Goal: Task Accomplishment & Management: Complete application form

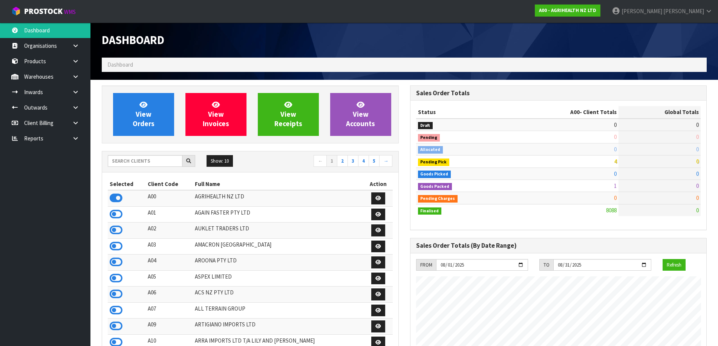
scroll to position [571, 308]
click at [158, 159] on input "text" at bounding box center [145, 161] width 75 height 12
type input "P"
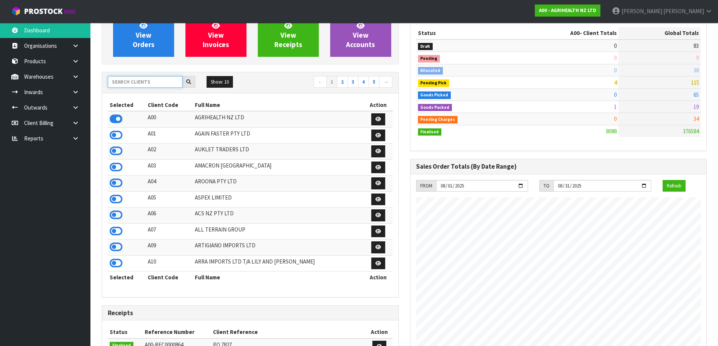
scroll to position [0, 0]
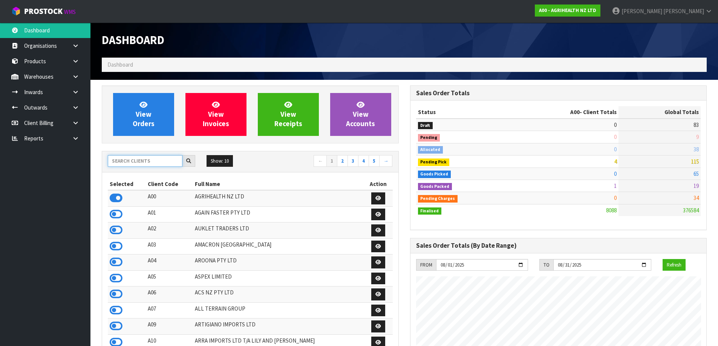
click at [128, 163] on input "text" at bounding box center [145, 161] width 75 height 12
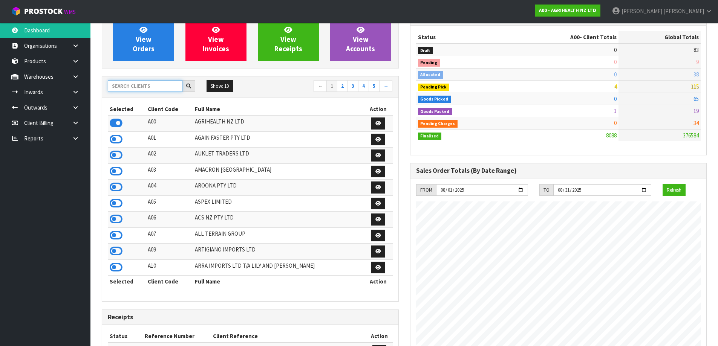
scroll to position [75, 0]
click at [133, 89] on input "text" at bounding box center [145, 86] width 75 height 12
click at [128, 88] on input "text" at bounding box center [145, 86] width 75 height 12
type input "K"
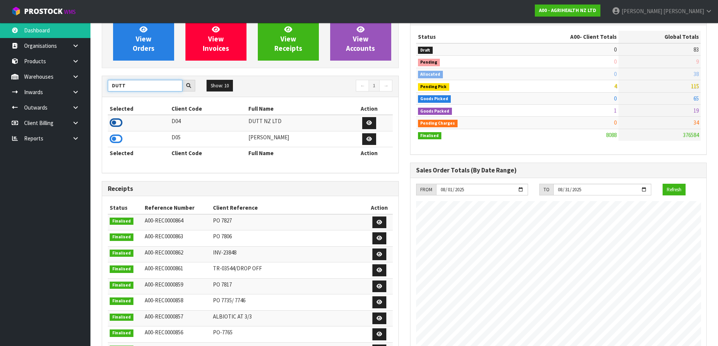
type input "DUTT"
click at [119, 120] on icon at bounding box center [116, 122] width 13 height 11
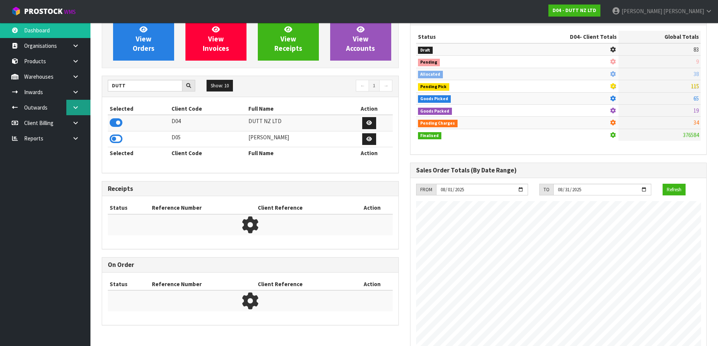
scroll to position [376281, 376434]
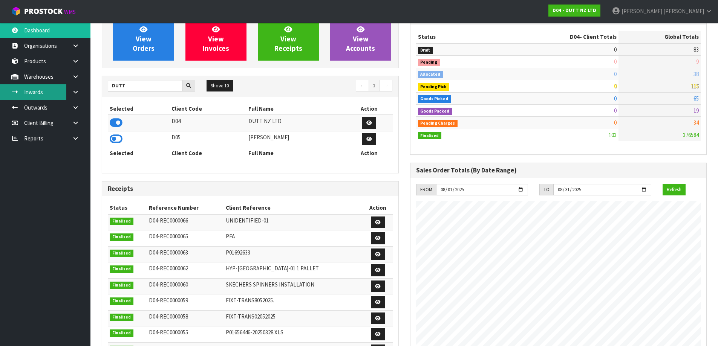
click at [52, 87] on link "Inwards" at bounding box center [45, 91] width 90 height 15
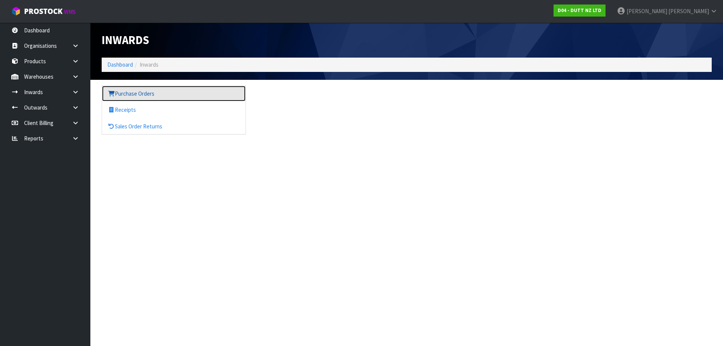
click at [120, 89] on link "Purchase Orders" at bounding box center [174, 93] width 144 height 15
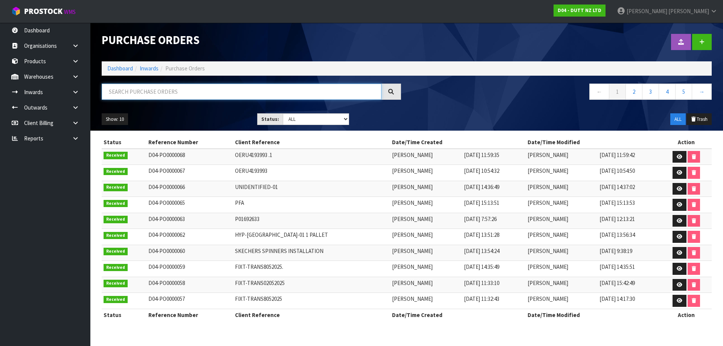
click at [231, 88] on input "text" at bounding box center [242, 92] width 280 height 16
click at [78, 93] on icon at bounding box center [75, 92] width 7 height 6
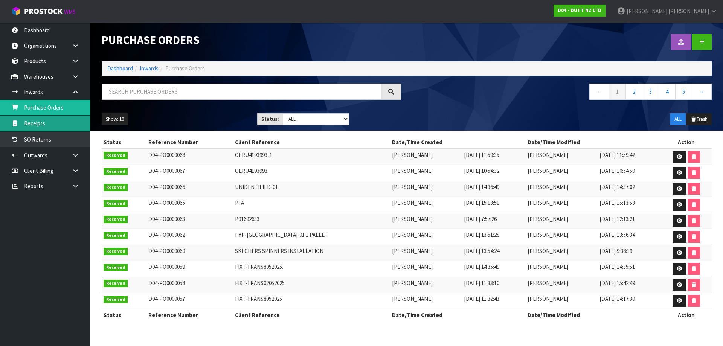
click at [48, 125] on link "Receipts" at bounding box center [45, 123] width 90 height 15
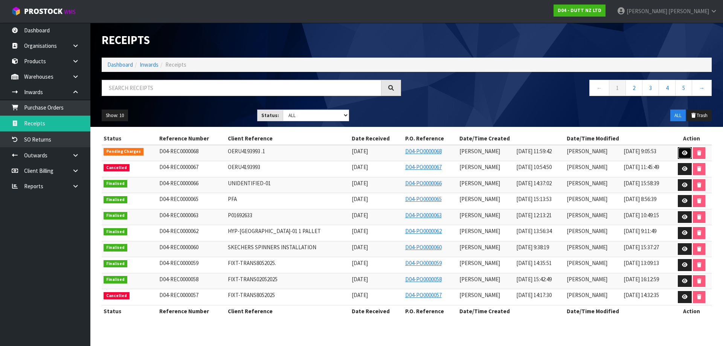
click at [686, 153] on icon at bounding box center [685, 153] width 6 height 5
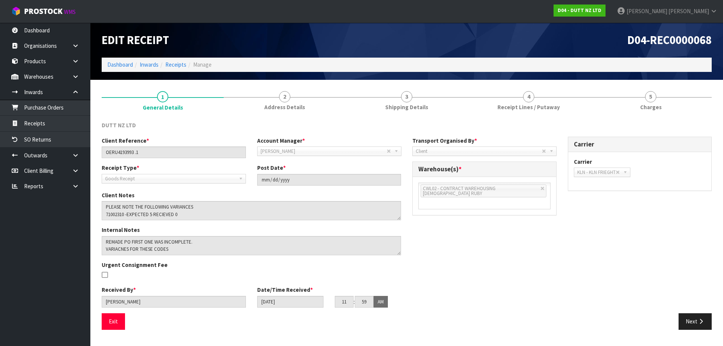
click at [439, 230] on div "Client Reference * OERU4193993 .1 Account Manager * Zubair Moolla Rod Giles Kir…" at bounding box center [407, 225] width 622 height 177
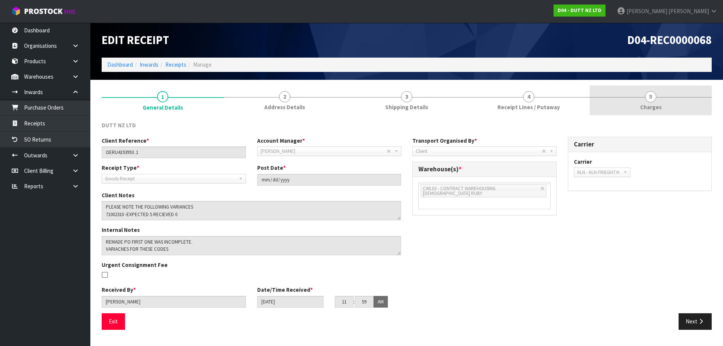
click at [650, 108] on span "Charges" at bounding box center [650, 107] width 21 height 8
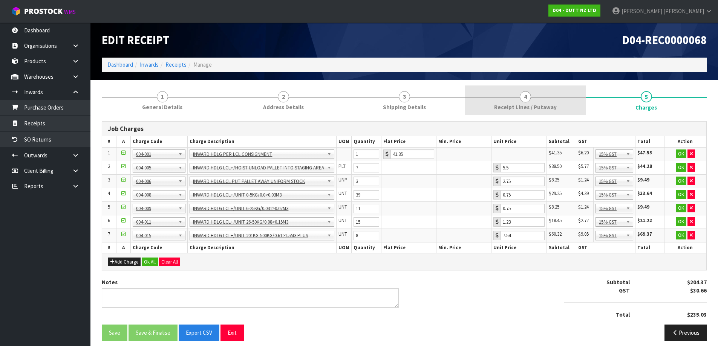
click at [517, 102] on link "4 Receipt Lines / Putaway" at bounding box center [525, 101] width 121 height 30
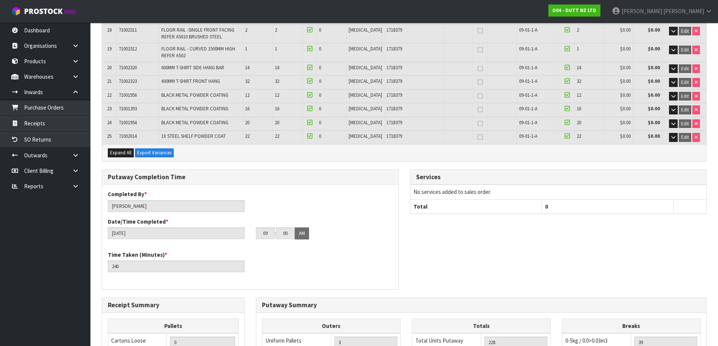
scroll to position [601, 0]
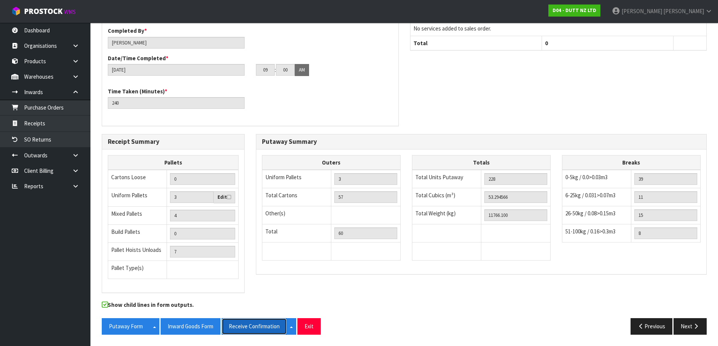
click at [231, 326] on button "Receive Confirmation" at bounding box center [254, 326] width 65 height 16
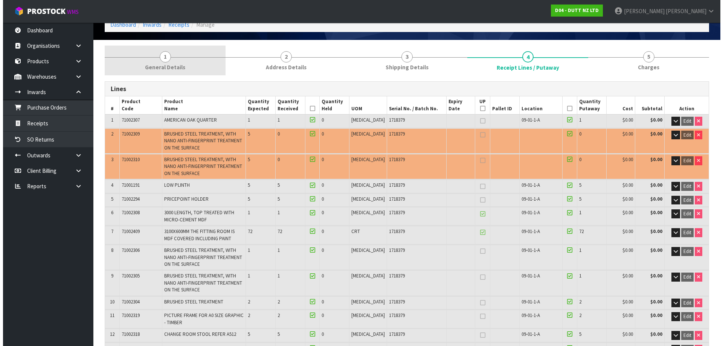
scroll to position [0, 0]
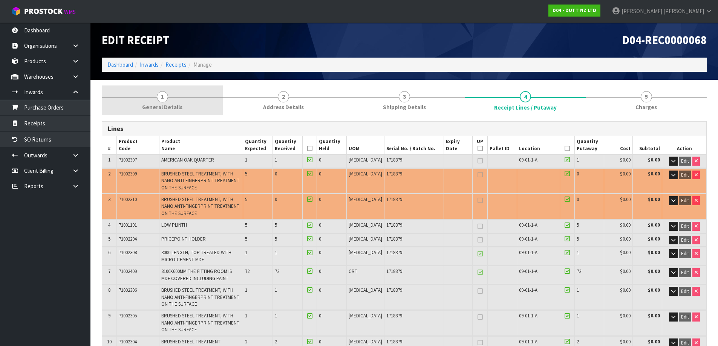
click at [191, 107] on link "1 General Details" at bounding box center [162, 101] width 121 height 30
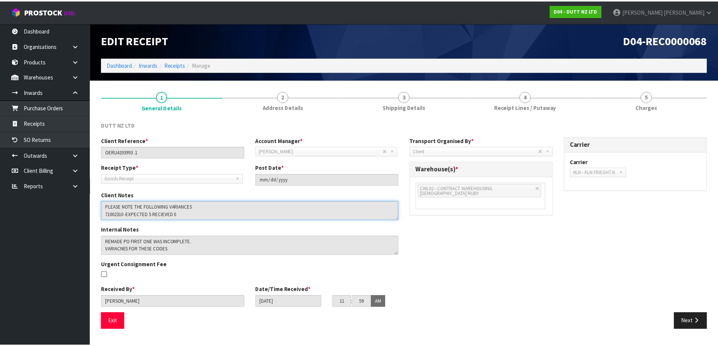
scroll to position [8, 0]
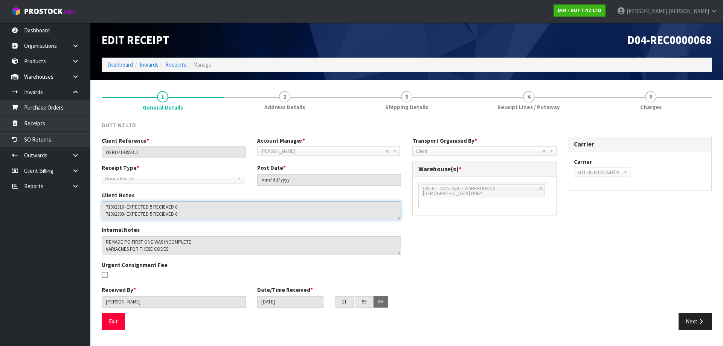
drag, startPoint x: 105, startPoint y: 215, endPoint x: 190, endPoint y: 215, distance: 85.5
click at [190, 215] on textarea at bounding box center [252, 210] width 300 height 19
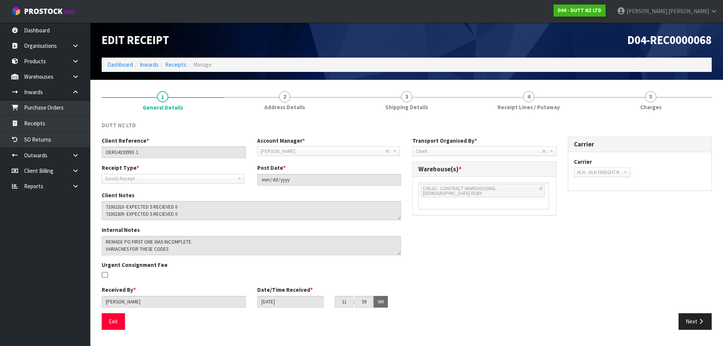
drag, startPoint x: 569, startPoint y: 96, endPoint x: 370, endPoint y: 171, distance: 212.2
click at [569, 96] on link "4 Receipt Lines / Putaway" at bounding box center [529, 101] width 122 height 30
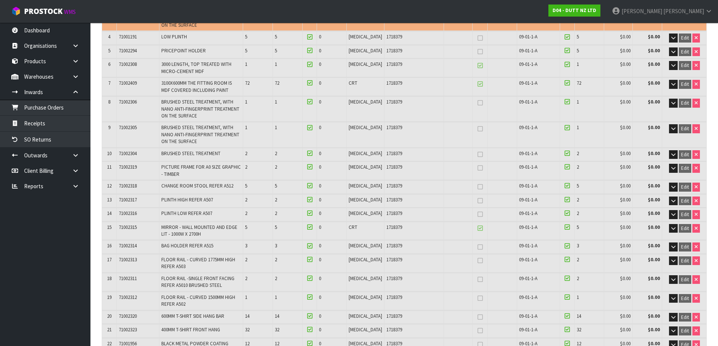
scroll to position [38, 0]
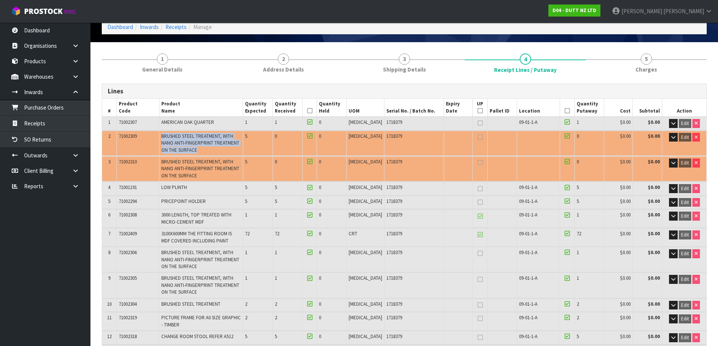
drag, startPoint x: 166, startPoint y: 133, endPoint x: 193, endPoint y: 151, distance: 32.6
click at [193, 151] on td "BRUSHED STEEL TREATMENT, WITH NANO ANTI-FINGERPRINT TREATMENT ON THE SURFACE" at bounding box center [201, 143] width 84 height 25
copy span "BRUSHED STEEL TREATMENT, WITH NANO ANTI-FINGERPRINT TREATMENT ON THE SURFACE"
click at [164, 164] on span "BRUSHED STEEL TREATMENT, WITH NANO ANTI-FINGERPRINT TREATMENT ON THE SURFACE" at bounding box center [200, 169] width 78 height 20
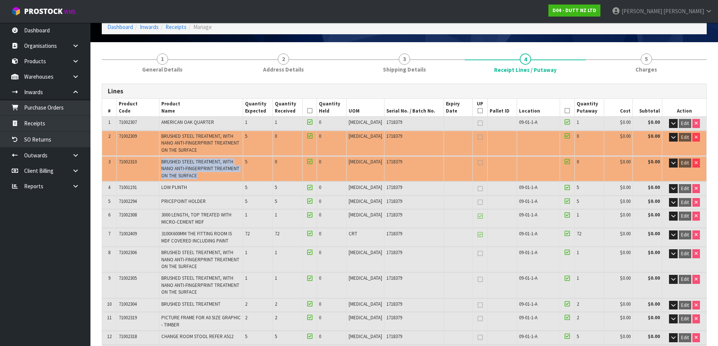
drag, startPoint x: 164, startPoint y: 161, endPoint x: 183, endPoint y: 174, distance: 23.9
click at [183, 174] on td "BRUSHED STEEL TREATMENT, WITH NANO ANTI-FINGERPRINT TREATMENT ON THE SURFACE" at bounding box center [201, 168] width 84 height 25
copy span "BRUSHED STEEL TREATMENT, WITH NANO ANTI-FINGERPRINT TREATMENT ON THE SURFACE"
click at [175, 196] on td "PRICEPOINT HOLDER" at bounding box center [201, 202] width 84 height 13
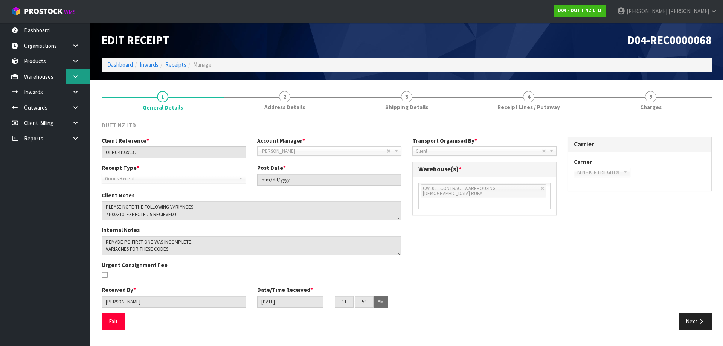
click at [69, 79] on link at bounding box center [78, 76] width 24 height 15
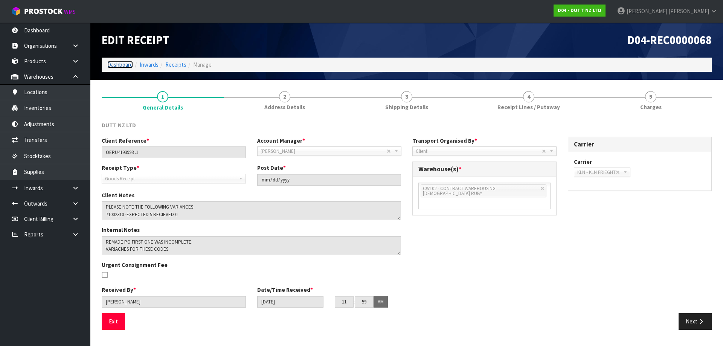
click at [113, 65] on link "Dashboard" at bounding box center [120, 64] width 26 height 7
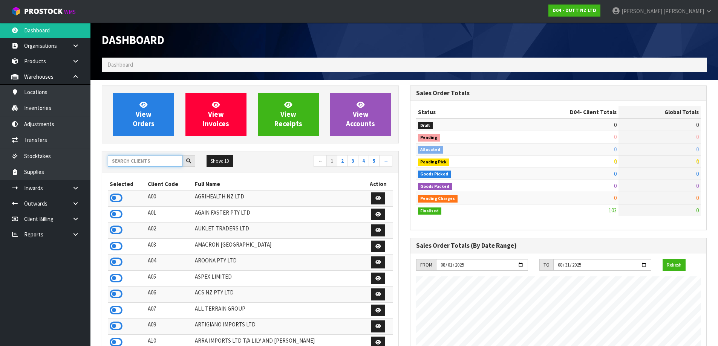
scroll to position [461, 308]
click at [144, 159] on input "text" at bounding box center [145, 161] width 75 height 12
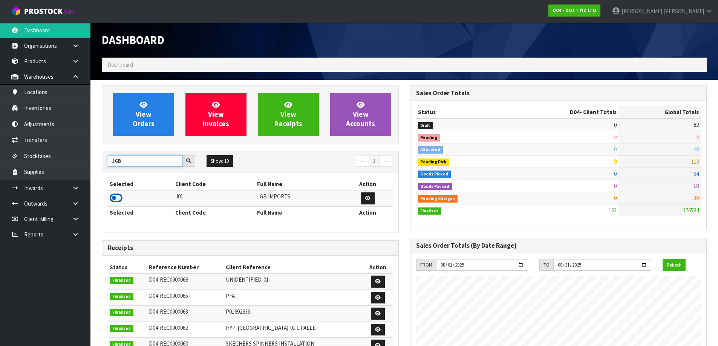
type input "JGB"
click at [116, 195] on icon at bounding box center [116, 198] width 13 height 11
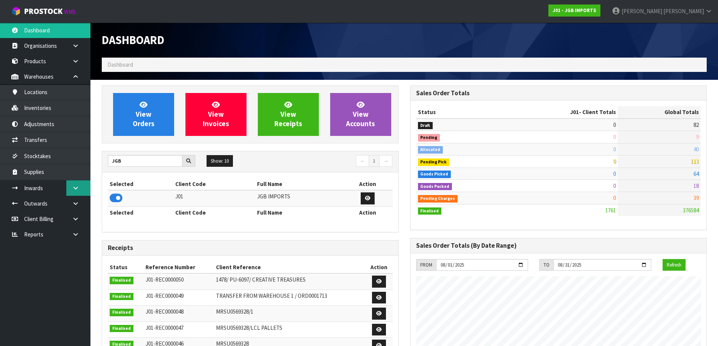
click at [78, 183] on link at bounding box center [78, 187] width 24 height 15
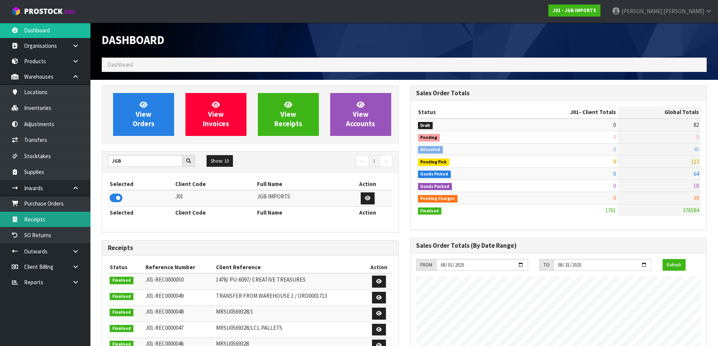
click at [69, 221] on link "Receipts" at bounding box center [45, 219] width 90 height 15
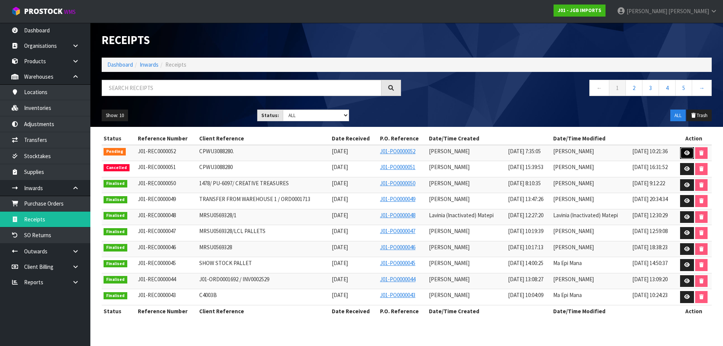
click at [688, 149] on link at bounding box center [687, 153] width 14 height 12
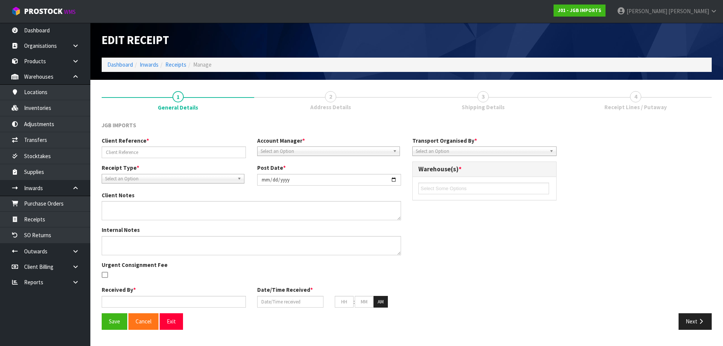
type input "CPWU3088280."
type input "[DATE]"
type input "[PERSON_NAME]"
type input "[DATE]"
type input "07"
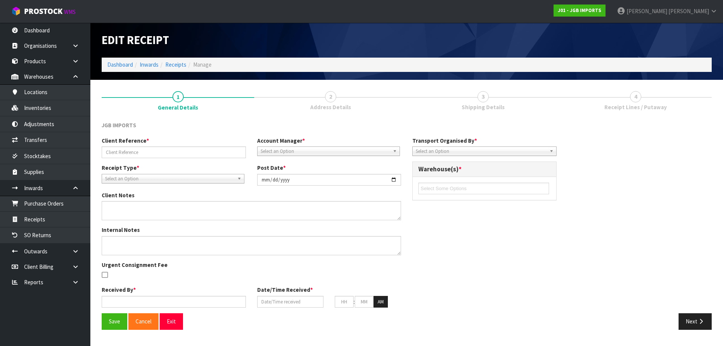
type input "35"
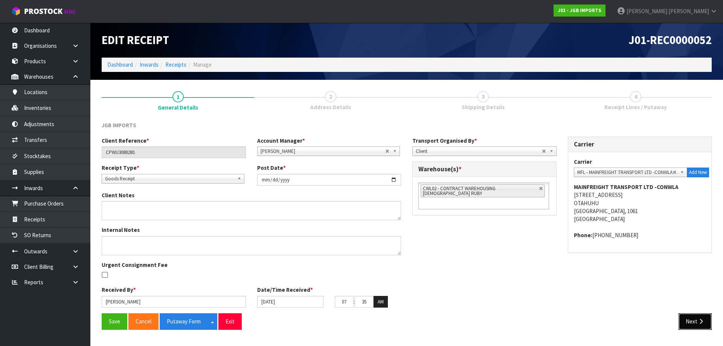
click at [697, 323] on button "Next" at bounding box center [695, 321] width 33 height 16
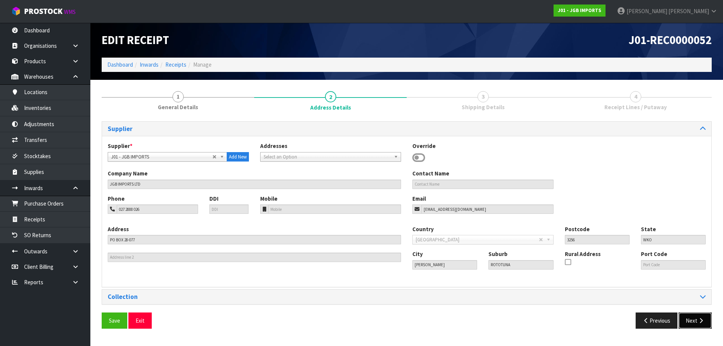
click at [697, 319] on button "Next" at bounding box center [695, 321] width 33 height 16
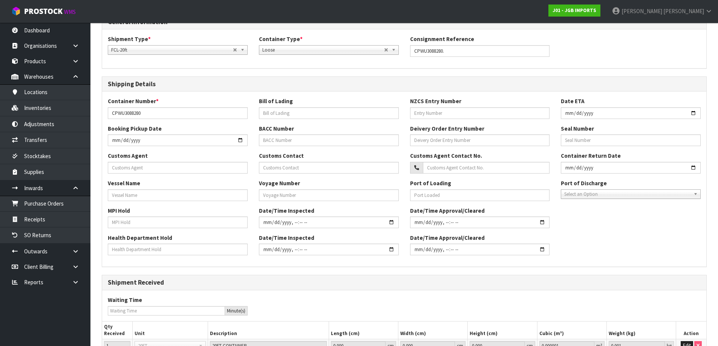
scroll to position [177, 0]
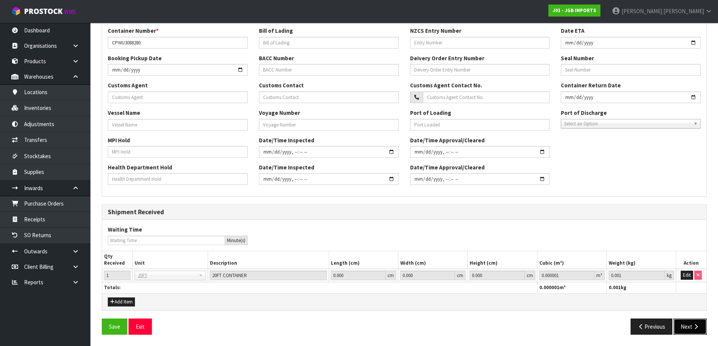
click at [686, 330] on button "Next" at bounding box center [689, 327] width 33 height 16
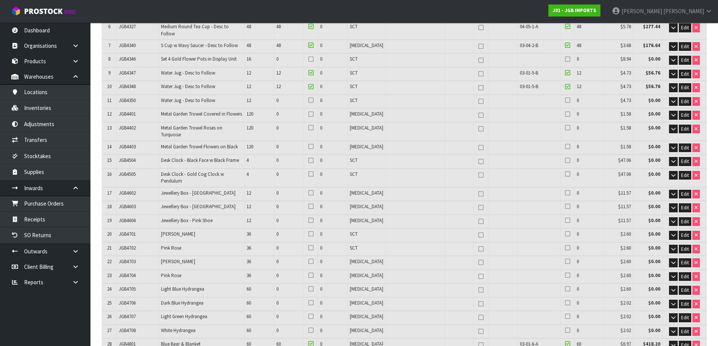
scroll to position [1964, 0]
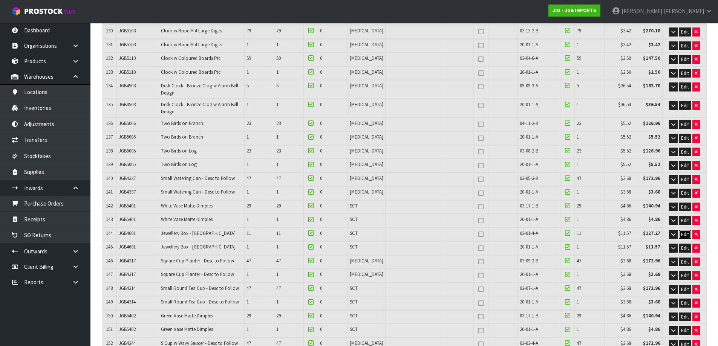
click at [681, 231] on span "Edit" at bounding box center [685, 234] width 8 height 6
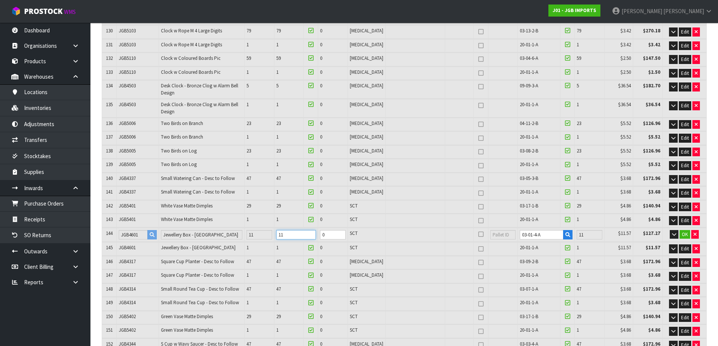
click at [312, 230] on input "11" at bounding box center [296, 234] width 40 height 9
type input "22.983588"
type input "4205.152"
type input "1"
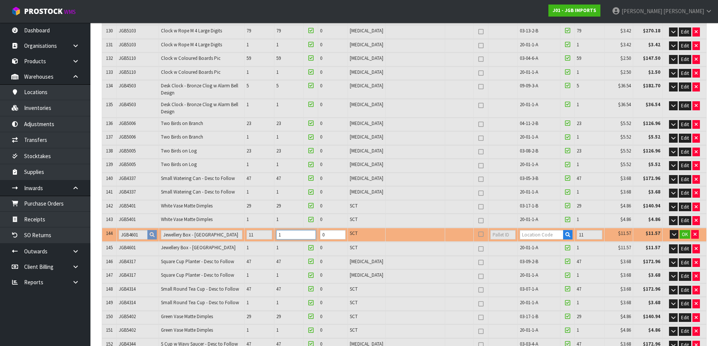
type input "0"
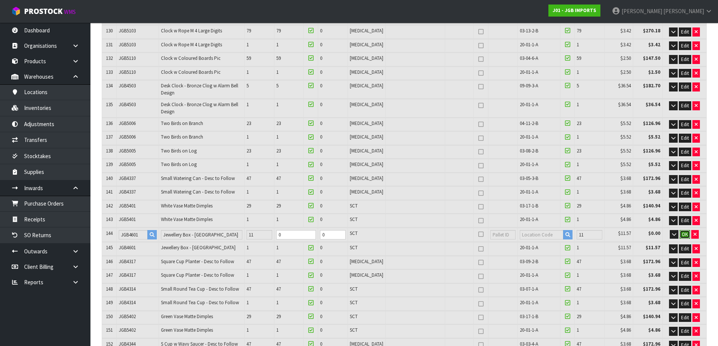
click at [685, 231] on span "OK" at bounding box center [685, 234] width 6 height 6
type input "97"
type input "3559"
type input "22.980494"
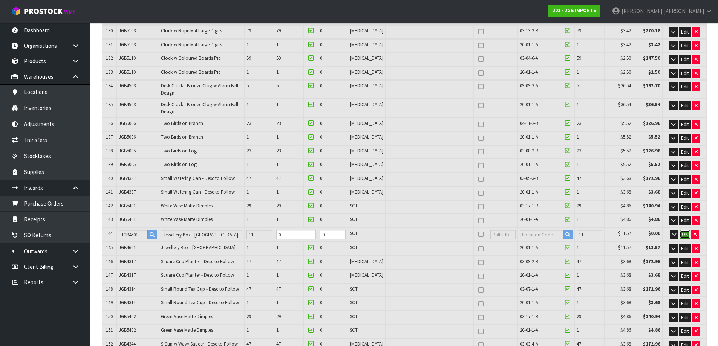
type input "4204.502"
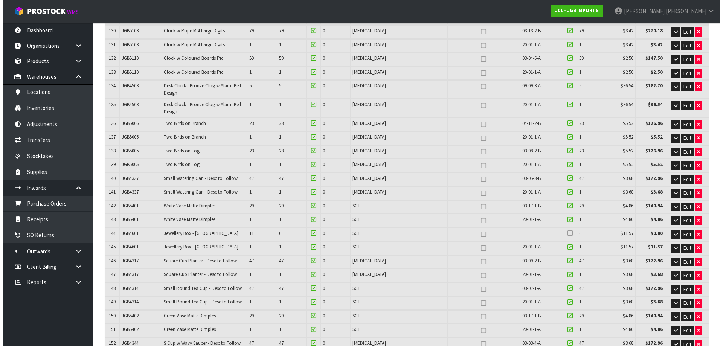
scroll to position [207, 0]
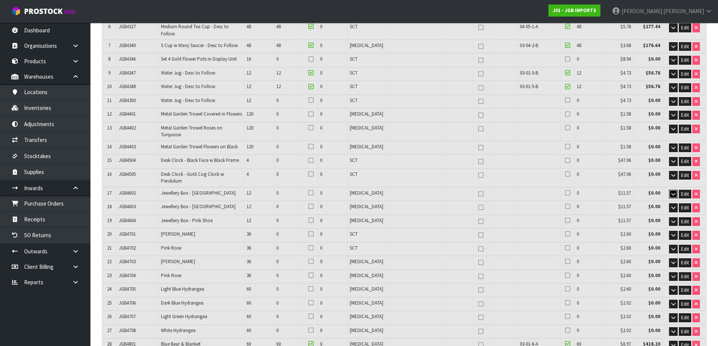
click at [671, 192] on icon "button" at bounding box center [673, 194] width 4 height 5
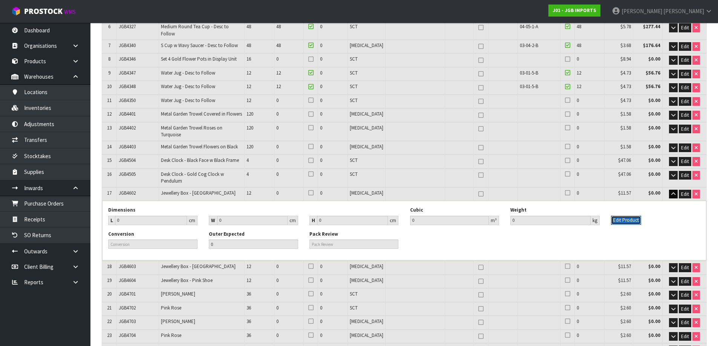
click at [622, 216] on button "Edit Product" at bounding box center [626, 220] width 30 height 9
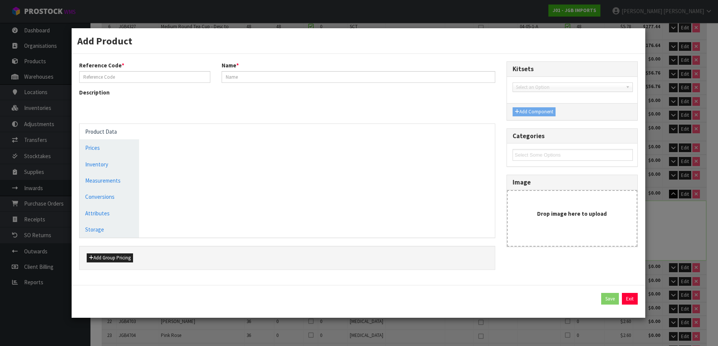
type input "JGB4602"
type input "Jewellery Box - [GEOGRAPHIC_DATA]"
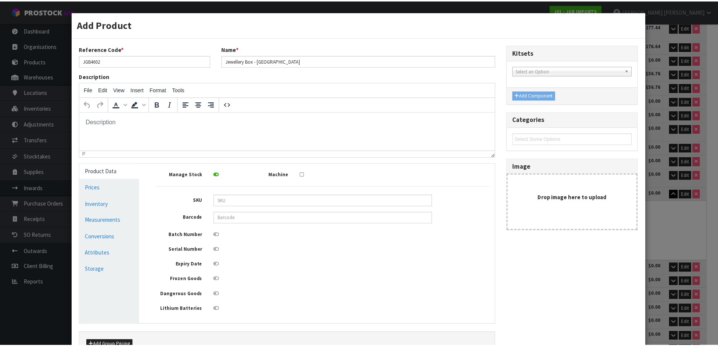
scroll to position [0, 0]
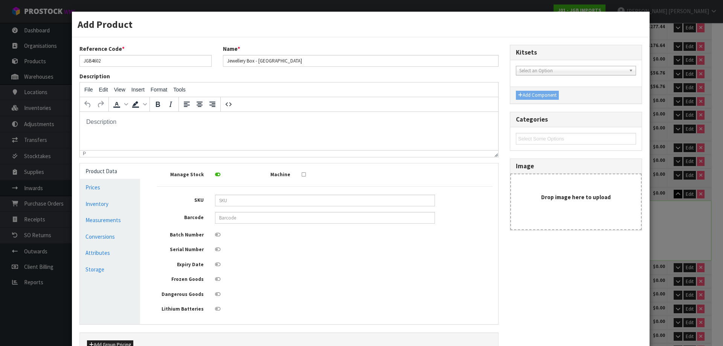
click at [676, 204] on div "Add Product Reference Code * JGB4602 Name * Jewellery Box - [GEOGRAPHIC_DATA] D…" at bounding box center [361, 173] width 723 height 346
